Goal: Information Seeking & Learning: Learn about a topic

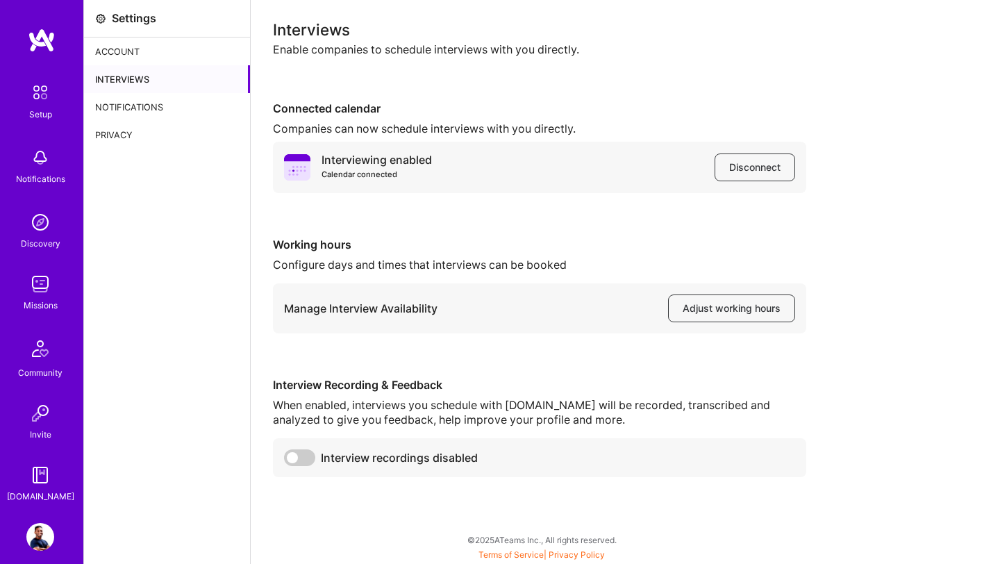
click at [42, 300] on div "Missions" at bounding box center [41, 305] width 34 height 15
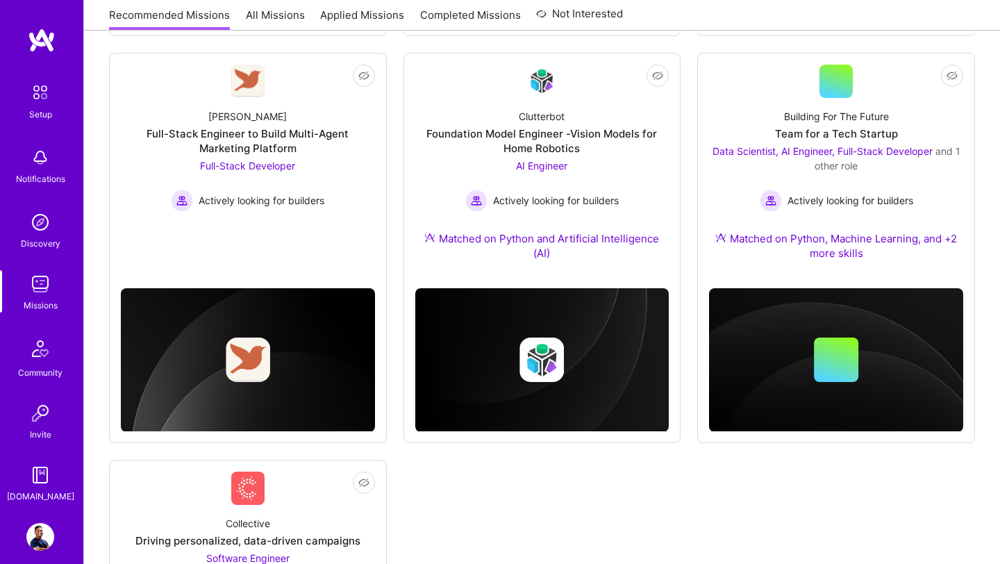
scroll to position [611, 0]
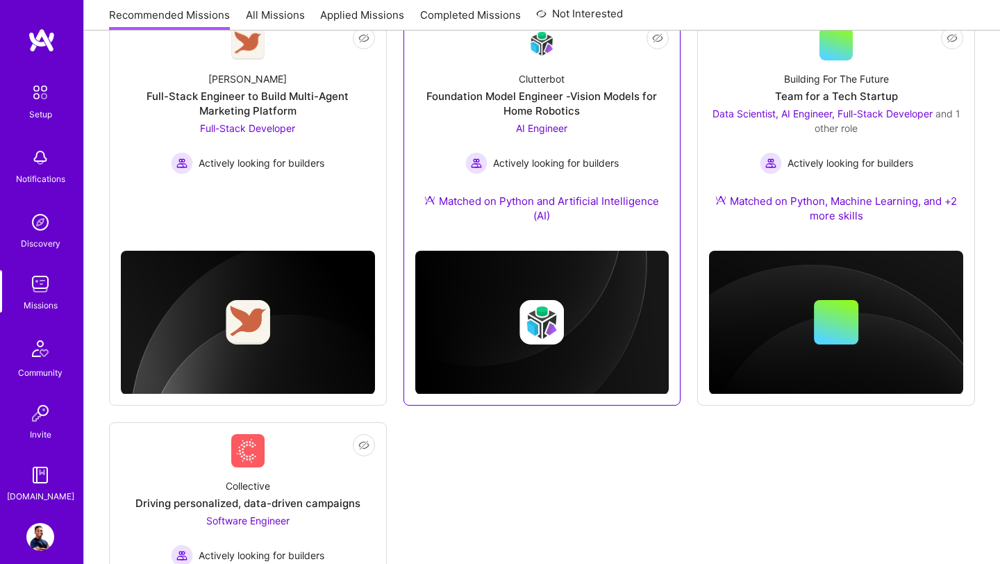
click at [520, 101] on div "Foundation Model Engineer -Vision Models for Home Robotics" at bounding box center [542, 103] width 254 height 29
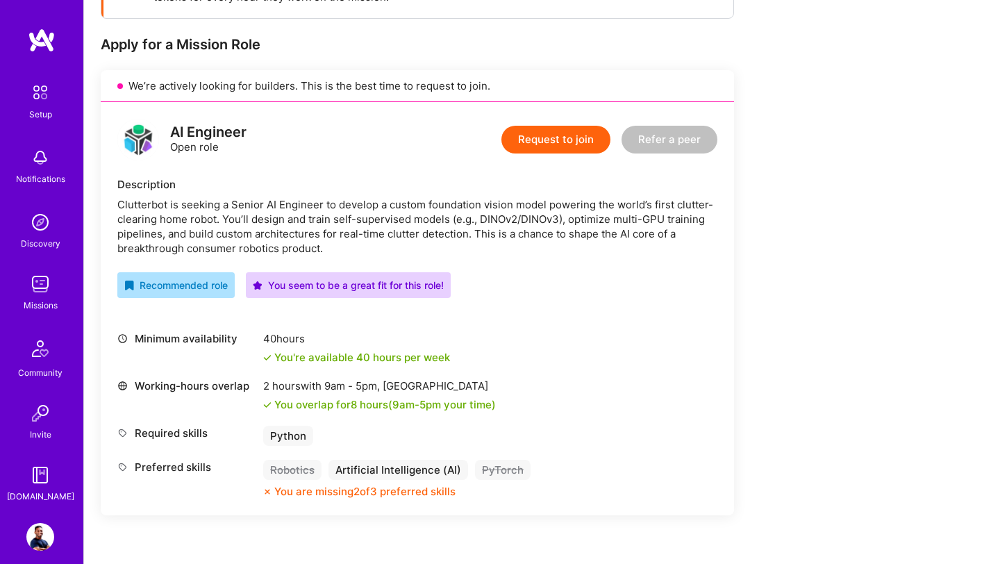
scroll to position [256, 0]
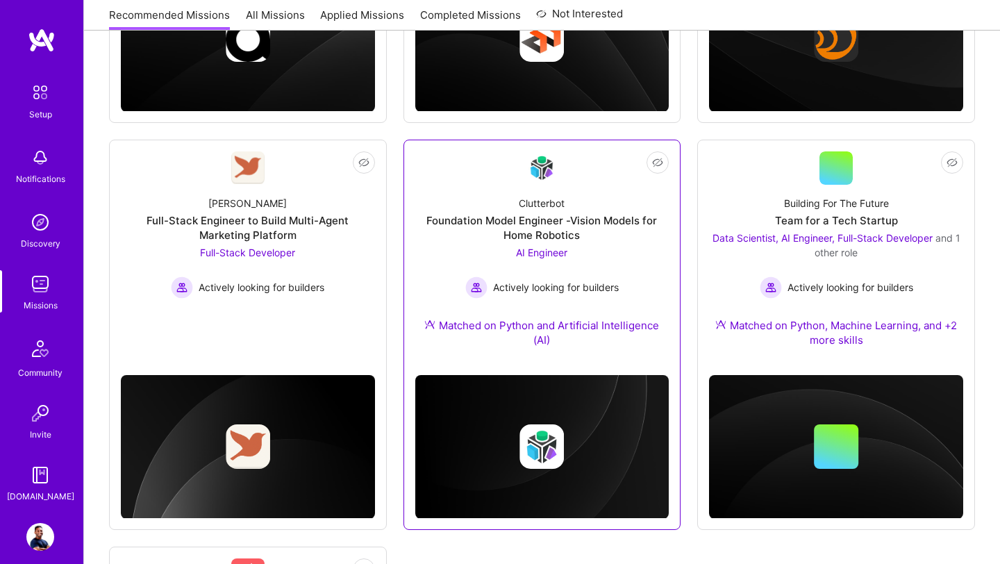
scroll to position [471, 0]
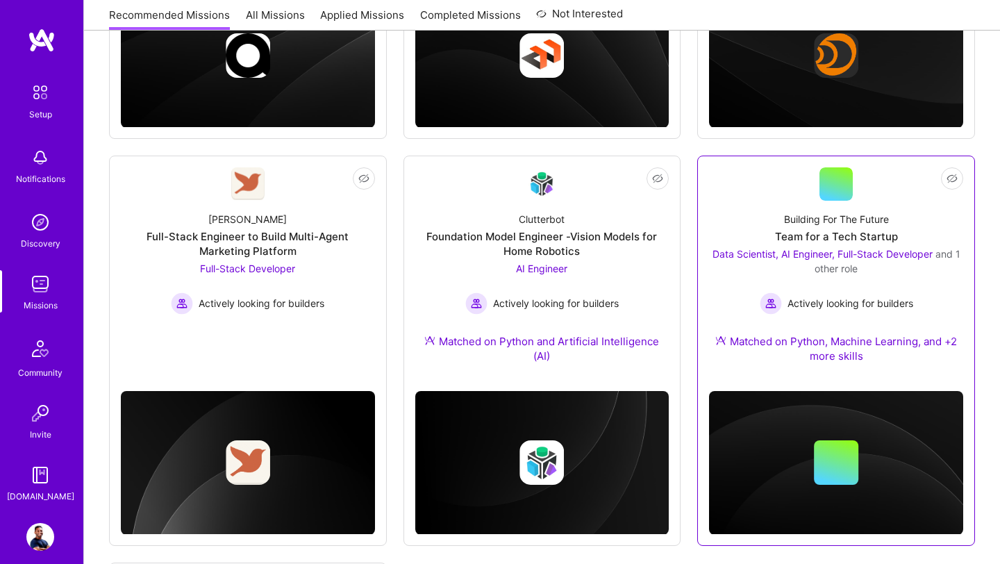
click at [833, 345] on div "Matched on Python, Machine Learning, and +2 more skills" at bounding box center [836, 348] width 254 height 29
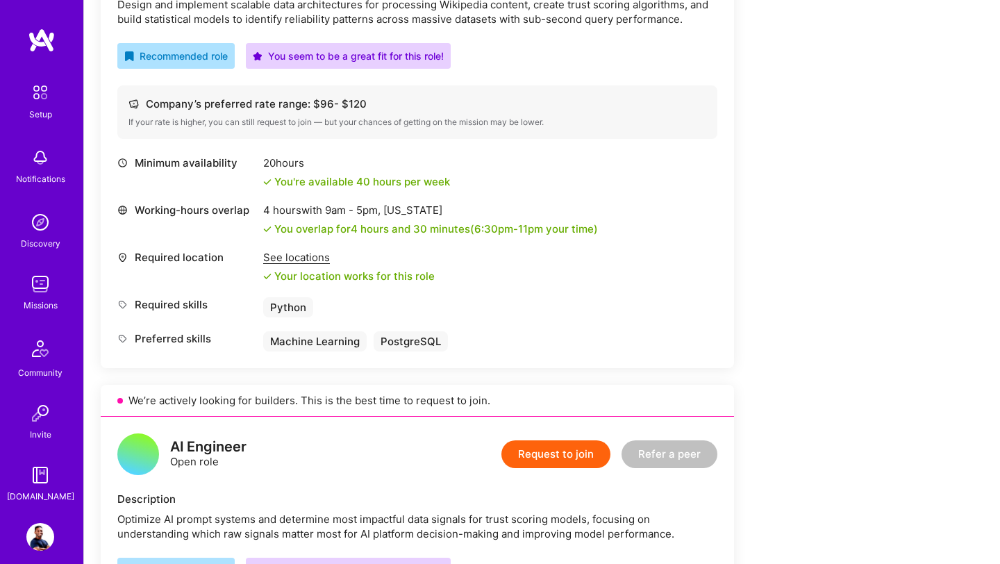
scroll to position [390, 0]
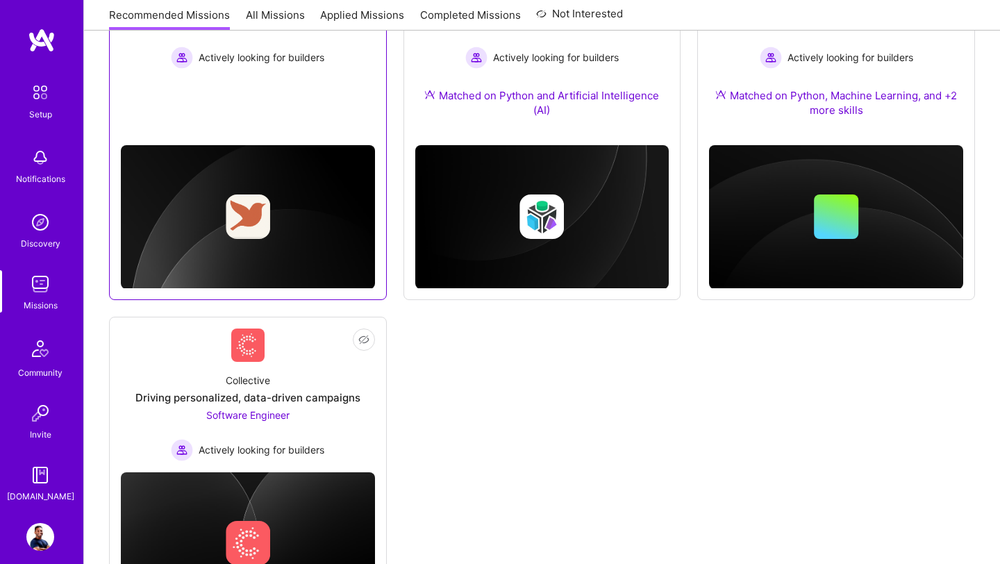
scroll to position [813, 0]
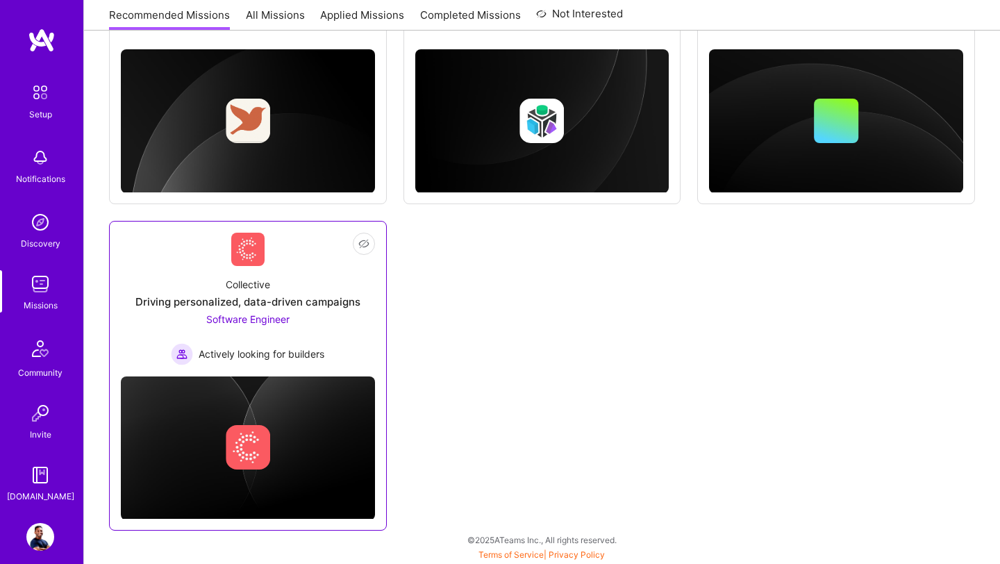
click at [268, 314] on span "Software Engineer" at bounding box center [247, 319] width 83 height 12
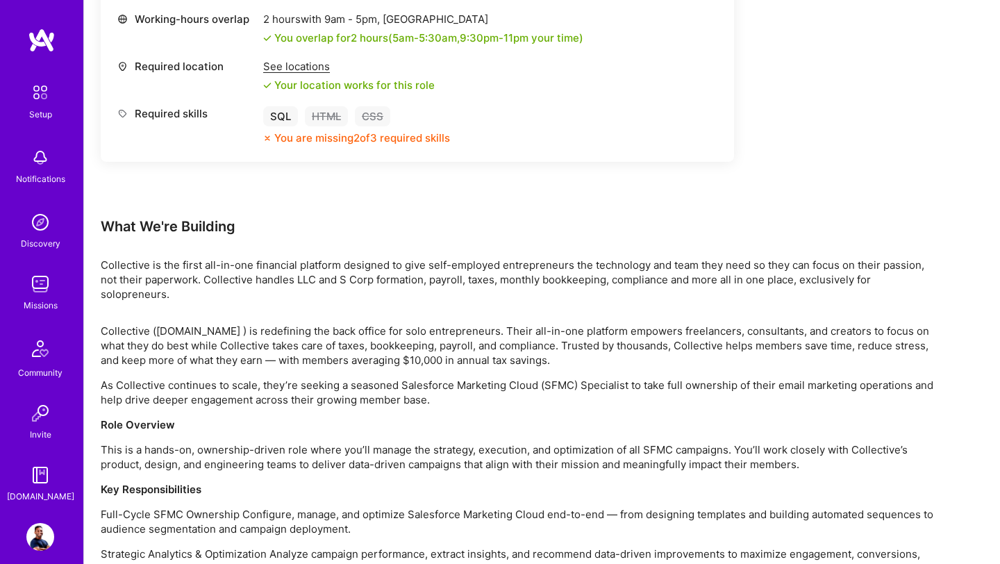
scroll to position [782, 0]
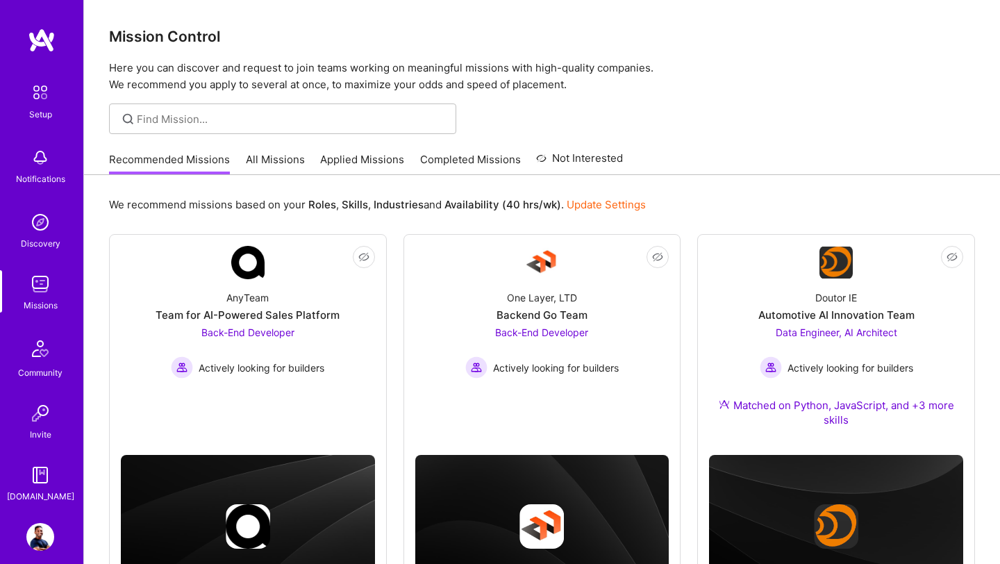
click at [268, 146] on div "Recommended Missions All Missions Applied Missions Completed Missions Not Inter…" at bounding box center [366, 160] width 514 height 30
click at [268, 159] on link "All Missions" at bounding box center [275, 163] width 59 height 23
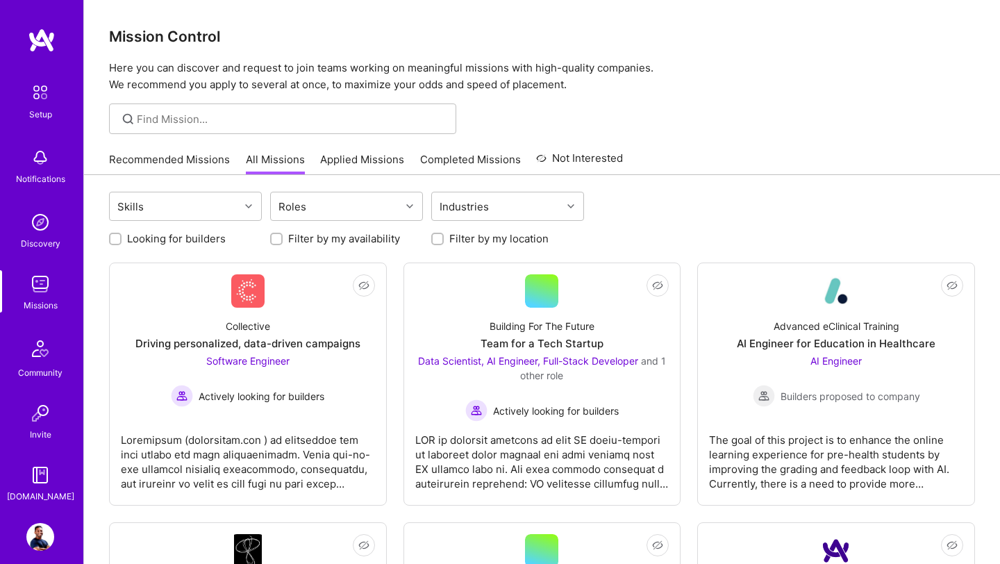
click at [116, 237] on input "Looking for builders" at bounding box center [117, 240] width 10 height 10
checkbox input "true"
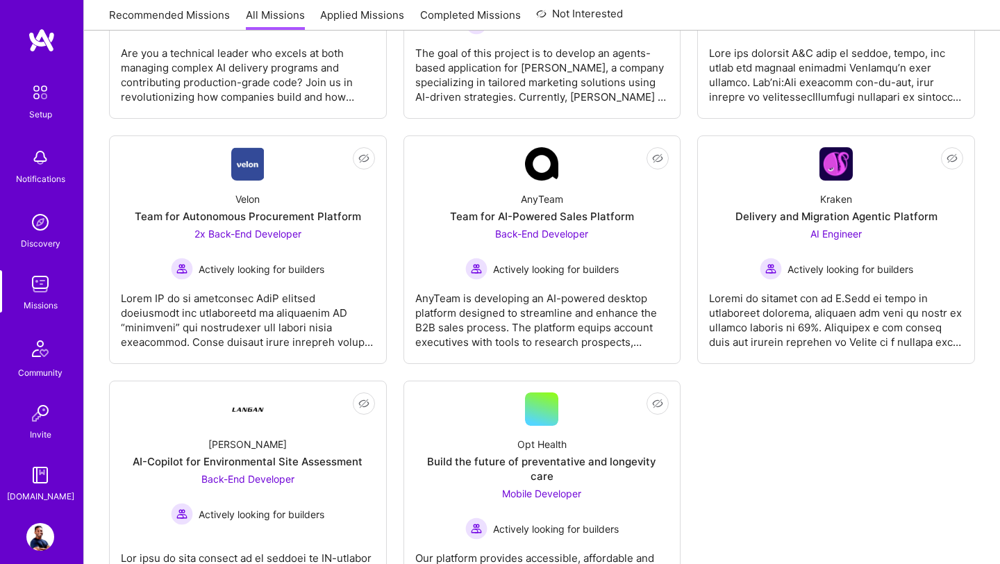
scroll to position [1490, 0]
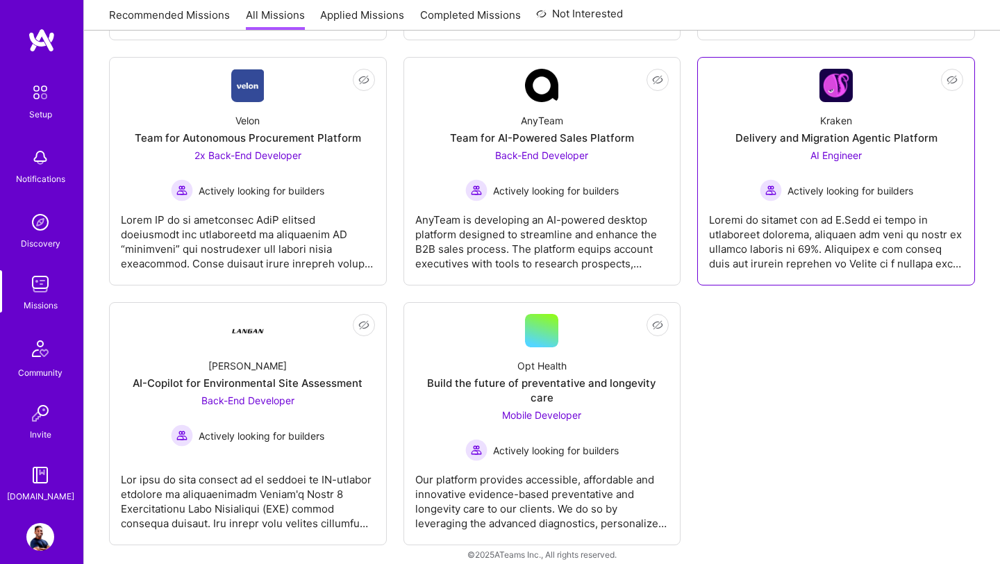
click at [839, 156] on span "AI Engineer" at bounding box center [836, 155] width 51 height 12
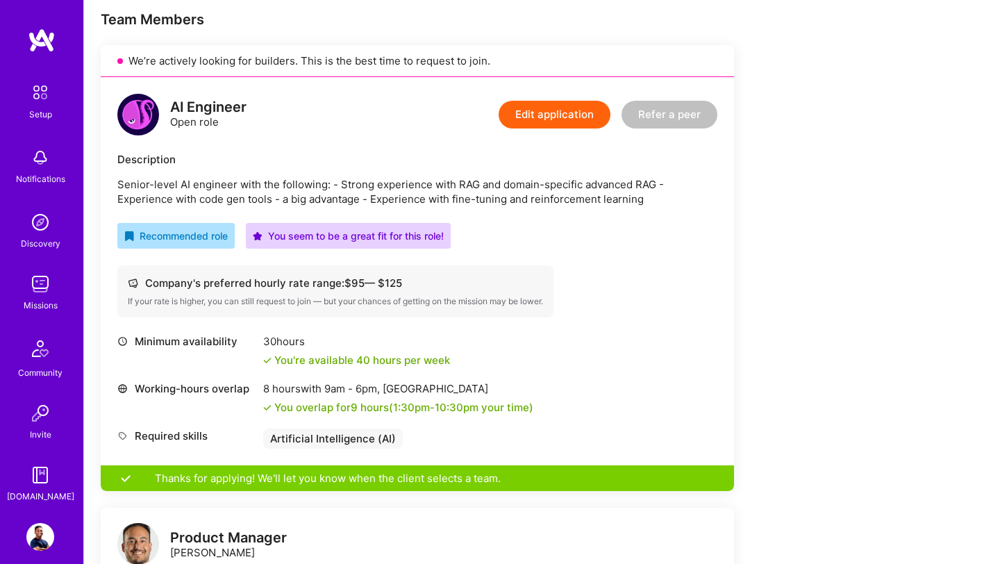
scroll to position [424, 0]
